Goal: Task Accomplishment & Management: Manage account settings

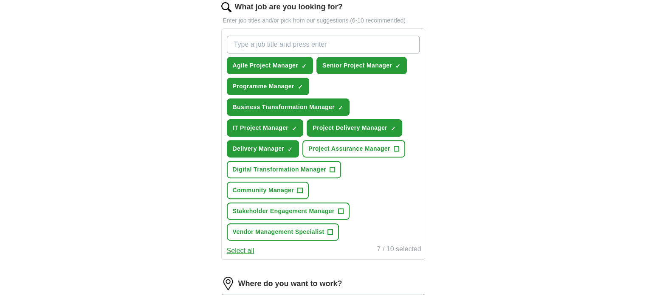
scroll to position [297, 0]
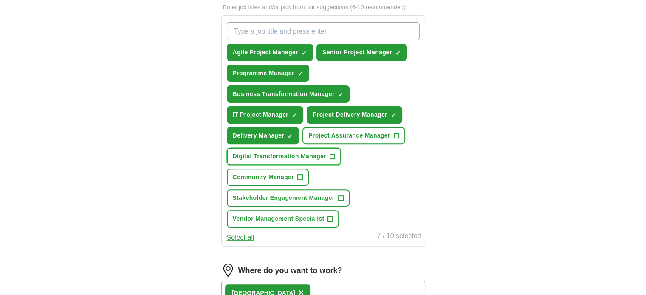
click at [332, 153] on span "+" at bounding box center [332, 156] width 5 height 7
click at [340, 195] on span "+" at bounding box center [340, 198] width 5 height 7
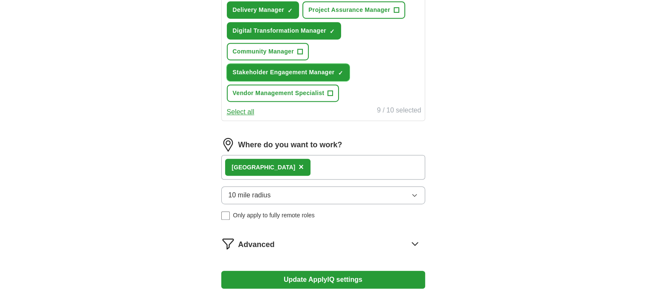
scroll to position [425, 0]
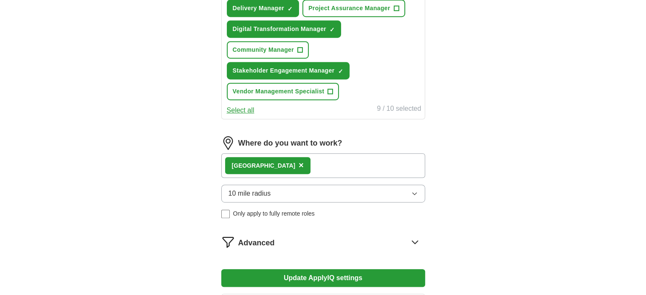
click at [311, 164] on div "London ×" at bounding box center [323, 165] width 204 height 25
click at [310, 191] on button "10 mile radius" at bounding box center [323, 194] width 204 height 18
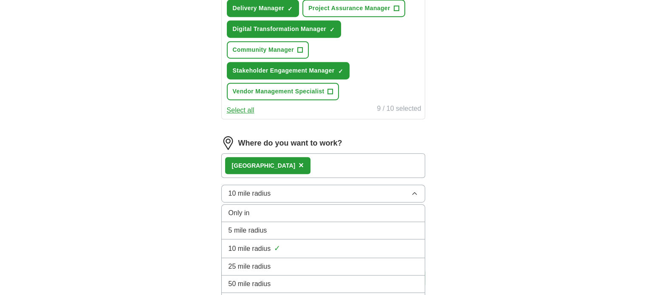
click at [284, 262] on div "25 mile radius" at bounding box center [322, 267] width 189 height 10
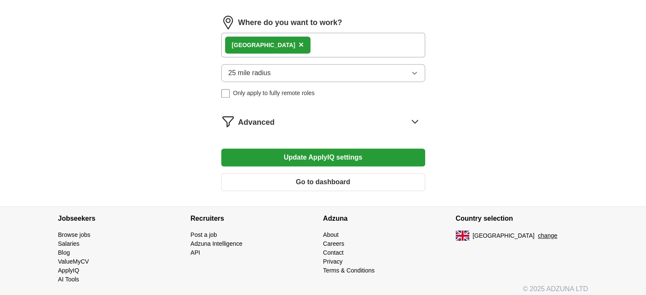
scroll to position [546, 0]
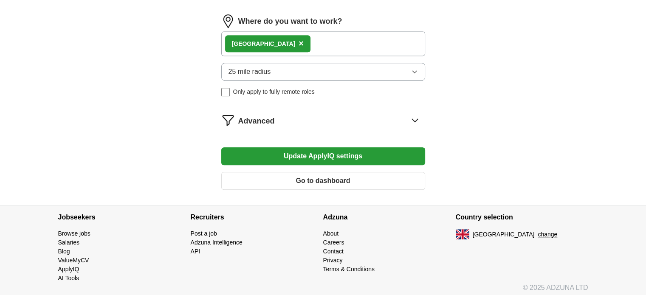
click at [357, 68] on button "25 mile radius" at bounding box center [323, 72] width 204 height 18
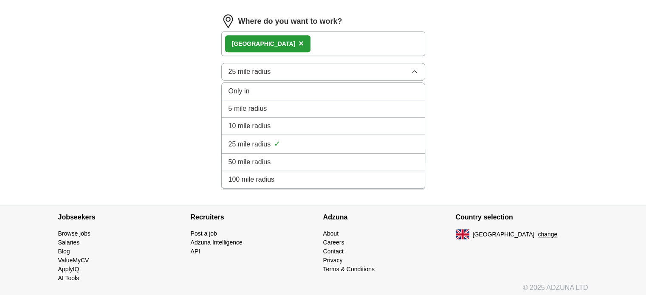
click at [263, 122] on span "10 mile radius" at bounding box center [249, 126] width 42 height 10
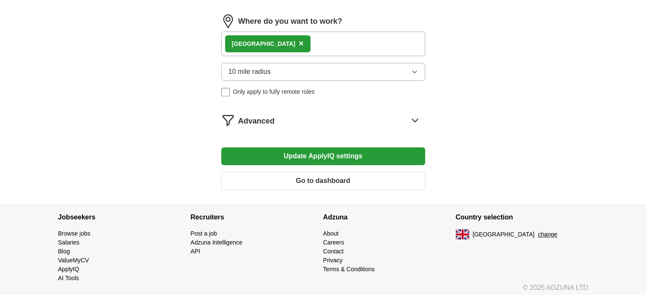
click at [415, 115] on icon at bounding box center [415, 120] width 14 height 14
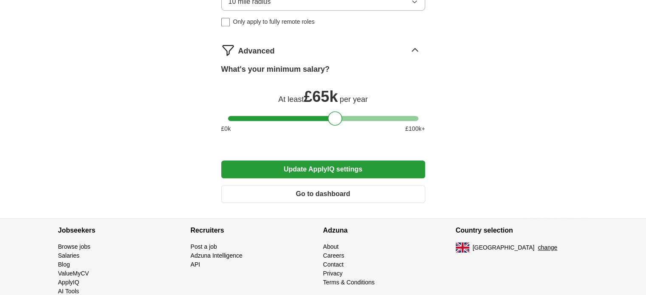
scroll to position [630, 0]
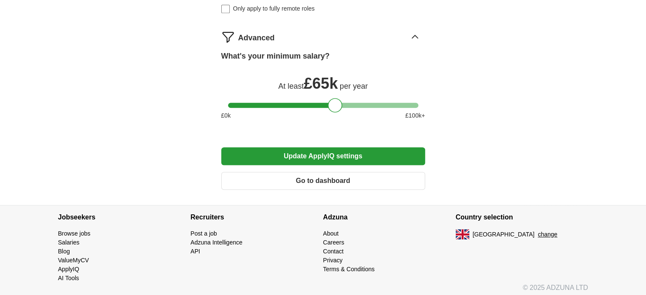
click at [332, 150] on button "Update ApplyIQ settings" at bounding box center [323, 156] width 204 height 18
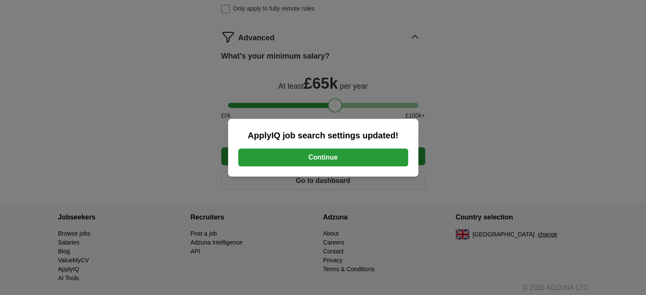
click at [333, 157] on button "Continue" at bounding box center [323, 158] width 170 height 18
